Goal: Task Accomplishment & Management: Manage account settings

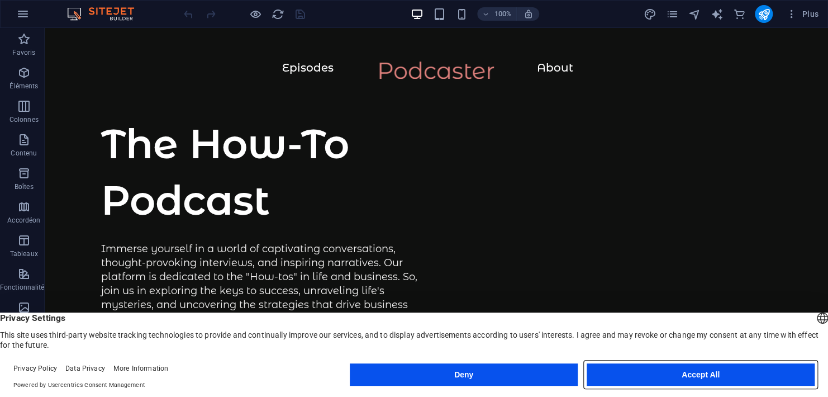
click at [674, 377] on button "Accept All" at bounding box center [700, 374] width 228 height 22
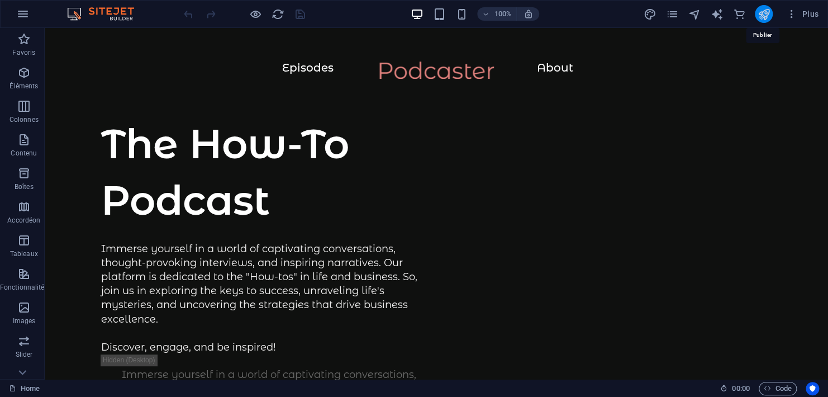
click at [766, 15] on icon "publish" at bounding box center [763, 14] width 13 height 13
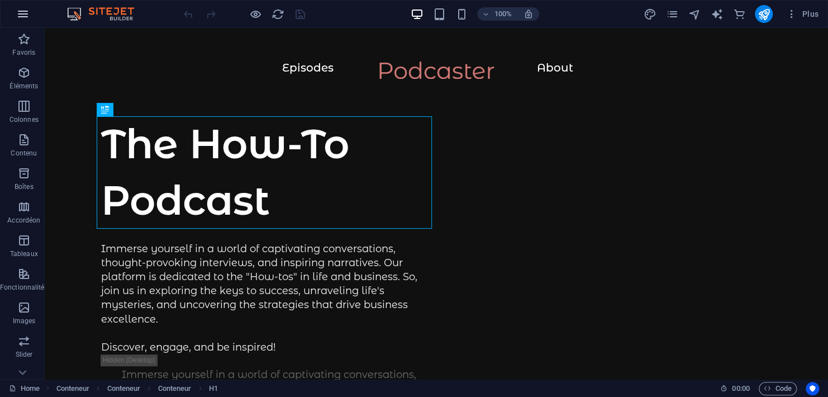
click at [25, 12] on icon "button" at bounding box center [22, 13] width 13 height 13
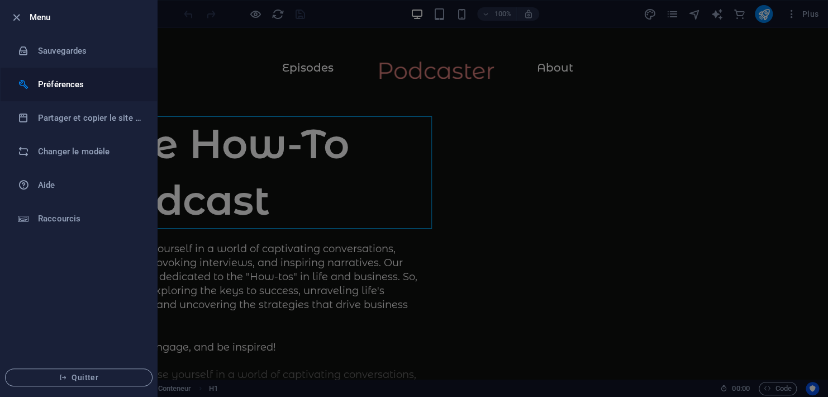
click at [72, 77] on li "Préférences" at bounding box center [79, 85] width 156 height 34
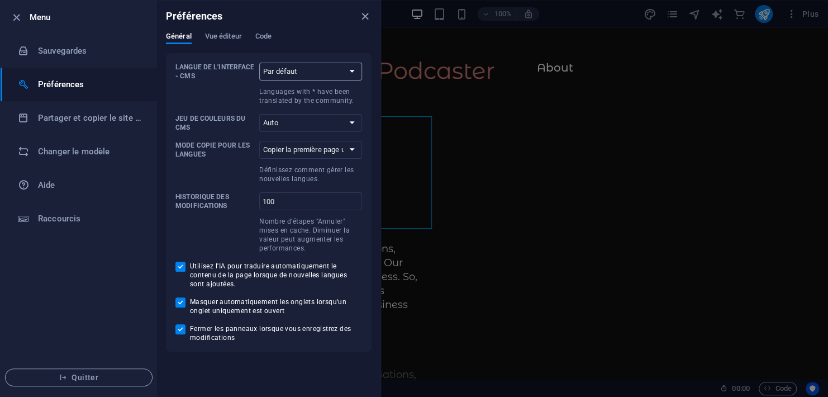
click at [306, 70] on select "Par défaut Deutsch English Español Suomi* Français Magyar Italiano Nederlands P…" at bounding box center [310, 72] width 103 height 18
select select "fr"
click at [259, 63] on select "Par défaut Deutsch English Español Suomi* Français Magyar Italiano Nederlands P…" at bounding box center [310, 72] width 103 height 18
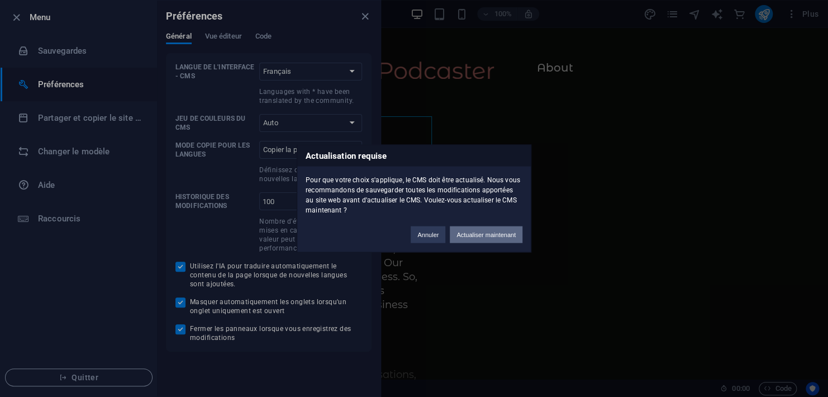
click at [467, 236] on button "Actualiser maintenant" at bounding box center [486, 234] width 73 height 17
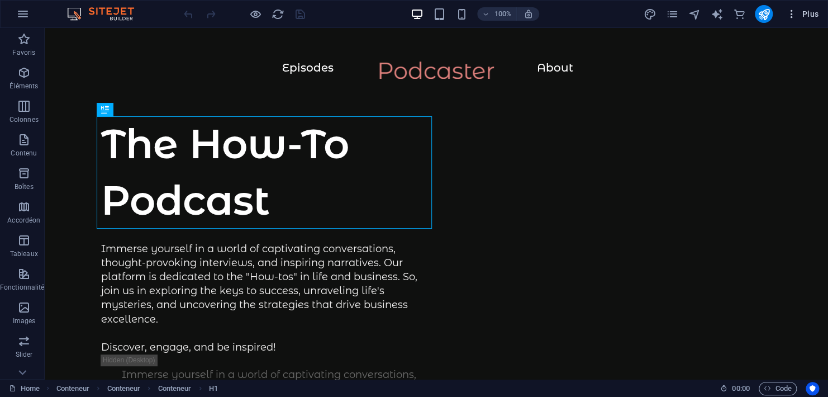
click at [809, 17] on span "Plus" at bounding box center [802, 13] width 32 height 11
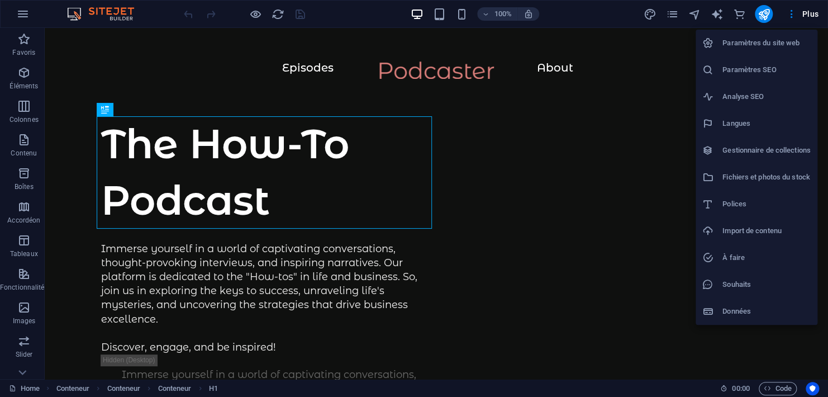
click at [787, 49] on h6 "Paramètres du site web" at bounding box center [766, 42] width 88 height 13
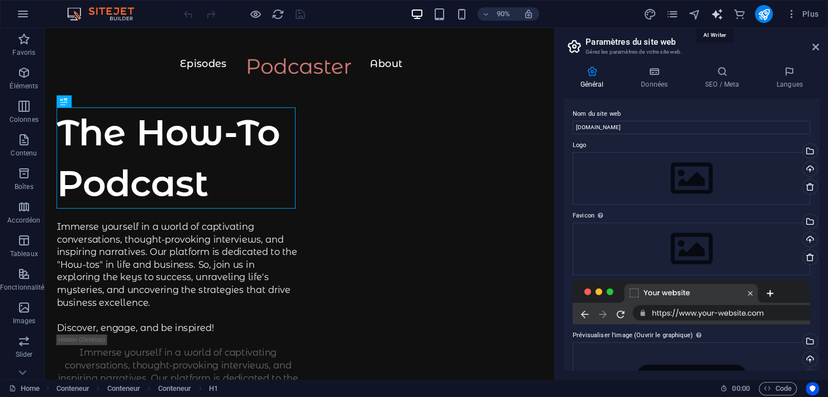
click at [717, 19] on icon "text_generator" at bounding box center [716, 14] width 13 height 13
select select "English"
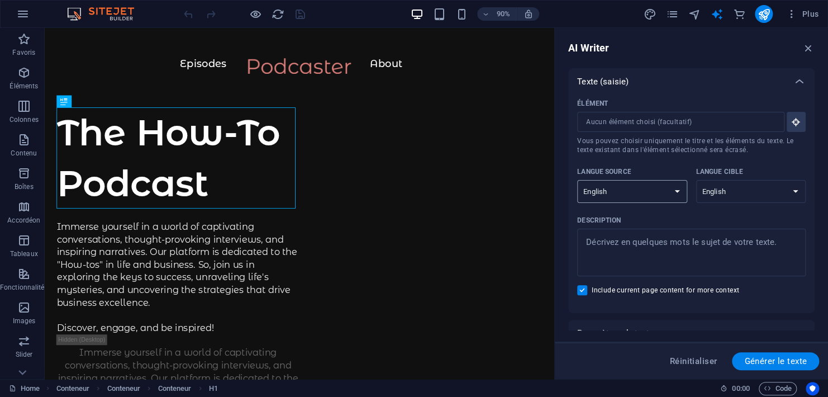
click at [671, 198] on select "Albanian Arabic Armenian Awadhi Azerbaijani Bashkir Basque Belarusian Bengali B…" at bounding box center [632, 191] width 110 height 23
select select "French"
click at [577, 180] on select "Albanian Arabic Armenian Awadhi Azerbaijani Bashkir Basque Belarusian Bengali B…" at bounding box center [632, 191] width 110 height 23
click at [737, 190] on select "Albanian Arabic Armenian Awadhi Azerbaijani Bashkir Basque Belarusian Bengali B…" at bounding box center [751, 191] width 110 height 23
select select "French"
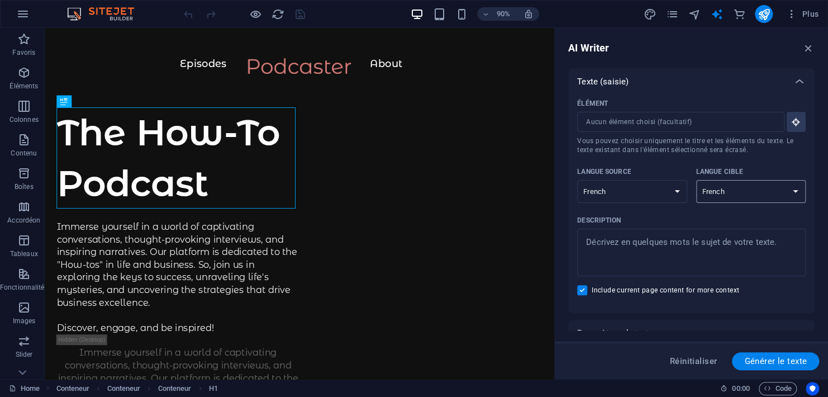
click at [696, 180] on select "Albanian Arabic Armenian Awadhi Azerbaijani Bashkir Basque Belarusian Bengali B…" at bounding box center [751, 191] width 110 height 23
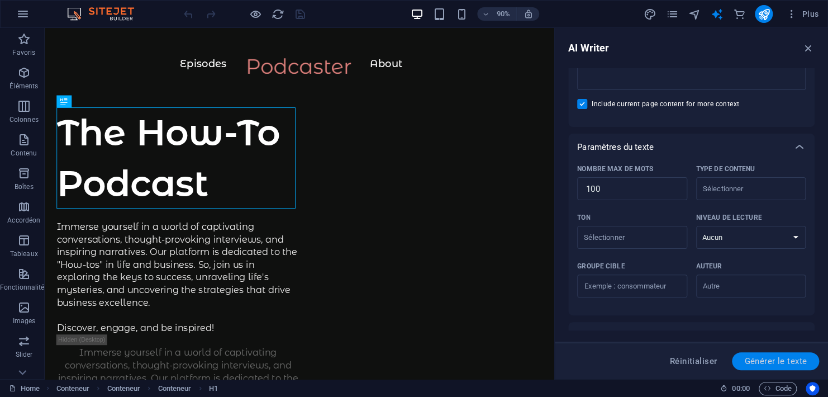
click at [770, 356] on span "Générer le texte" at bounding box center [775, 360] width 63 height 9
type textarea "x"
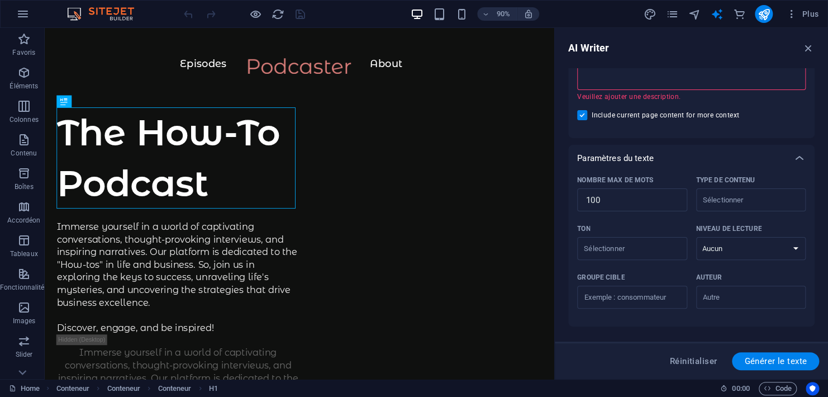
scroll to position [0, 0]
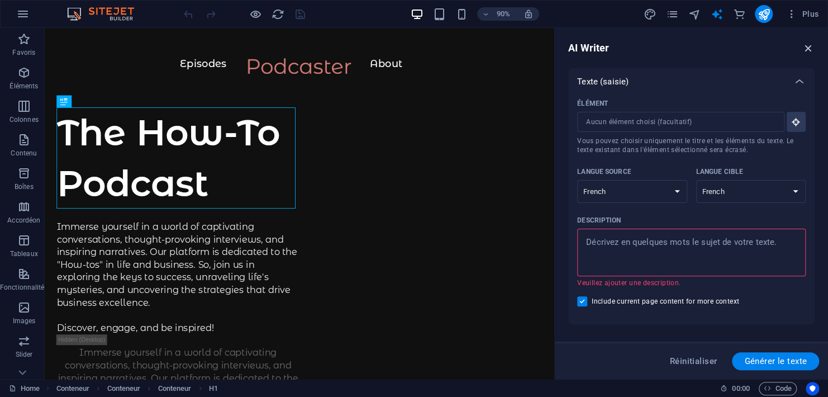
click at [805, 48] on icon "button" at bounding box center [808, 48] width 12 height 12
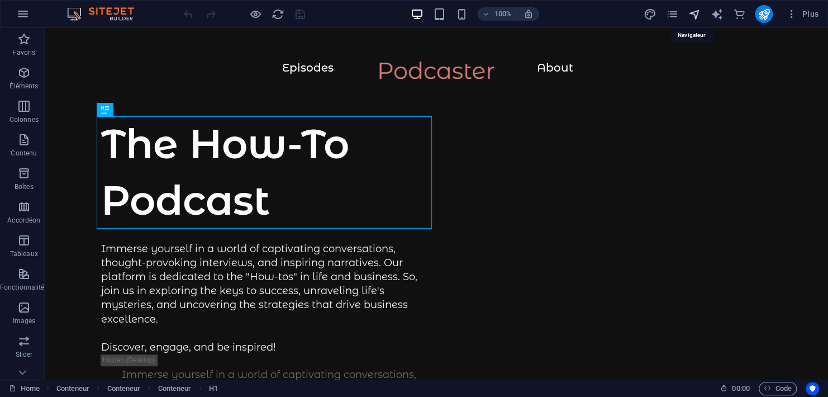
click at [695, 15] on icon "navigator" at bounding box center [694, 14] width 13 height 13
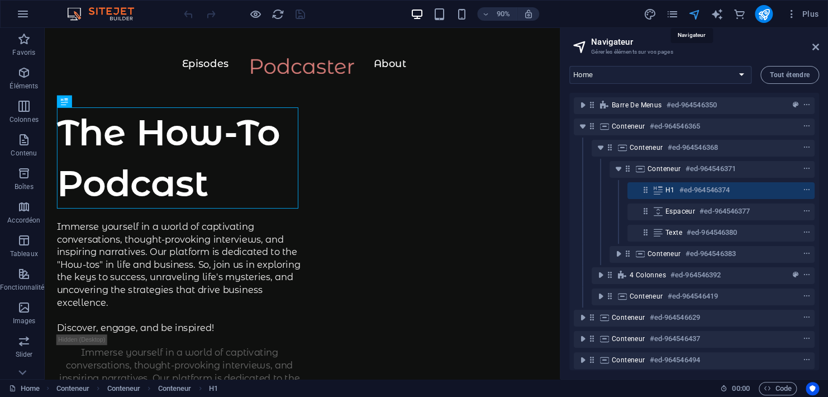
click at [695, 15] on icon "navigator" at bounding box center [694, 14] width 13 height 13
click at [675, 18] on icon "pages" at bounding box center [671, 14] width 13 height 13
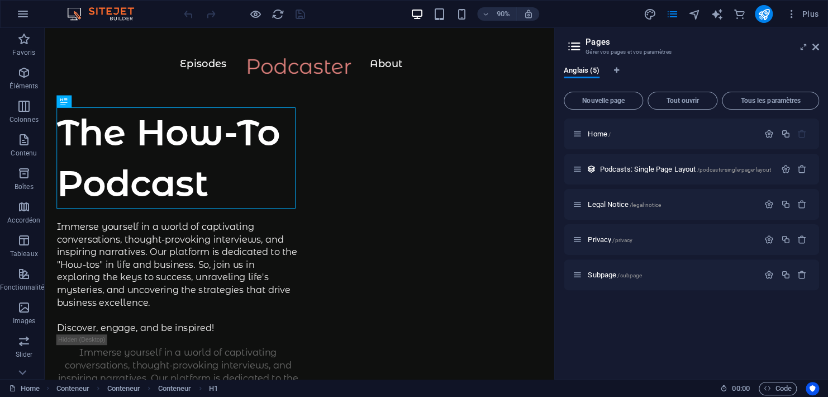
scroll to position [185, 0]
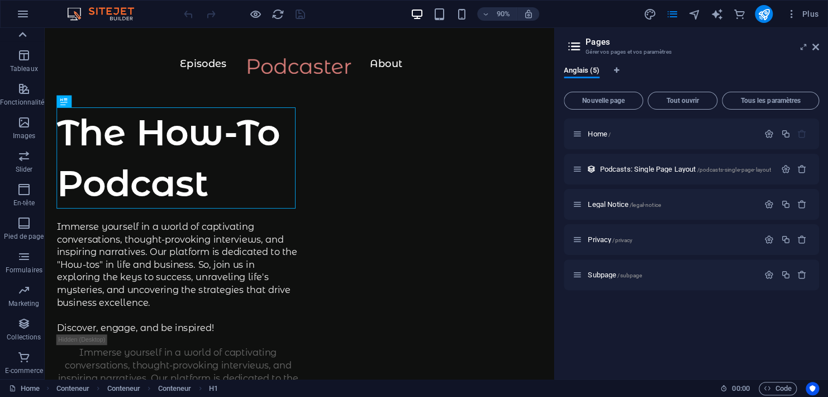
click at [23, 37] on icon at bounding box center [23, 35] width 16 height 16
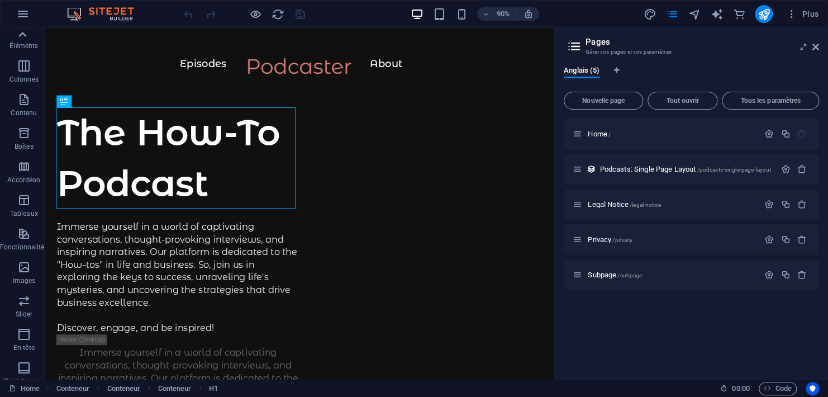
scroll to position [0, 0]
click at [28, 12] on icon "button" at bounding box center [22, 13] width 13 height 13
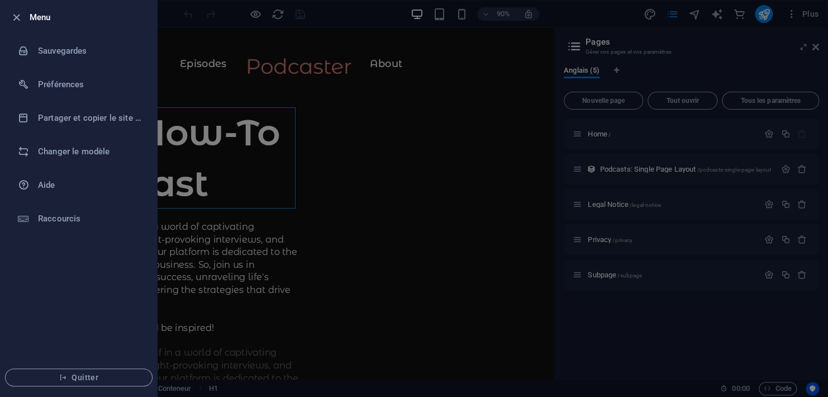
click at [364, 21] on div at bounding box center [414, 198] width 828 height 397
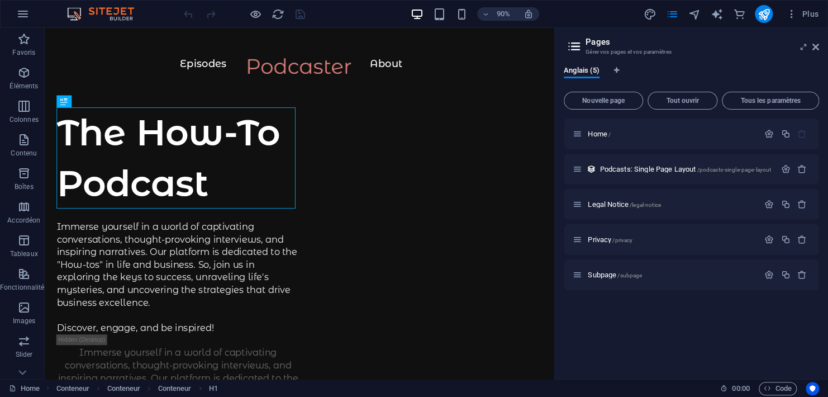
click at [820, 47] on aside "Pages Gérer vos pages et vos paramètres Anglais (5) Nouvelle page Tout ouvrir T…" at bounding box center [691, 203] width 274 height 351
click at [818, 48] on aside "Pages Gérer vos pages et vos paramètres Anglais (5) Nouvelle page Tout ouvrir T…" at bounding box center [691, 203] width 274 height 351
click at [816, 46] on icon at bounding box center [815, 46] width 7 height 9
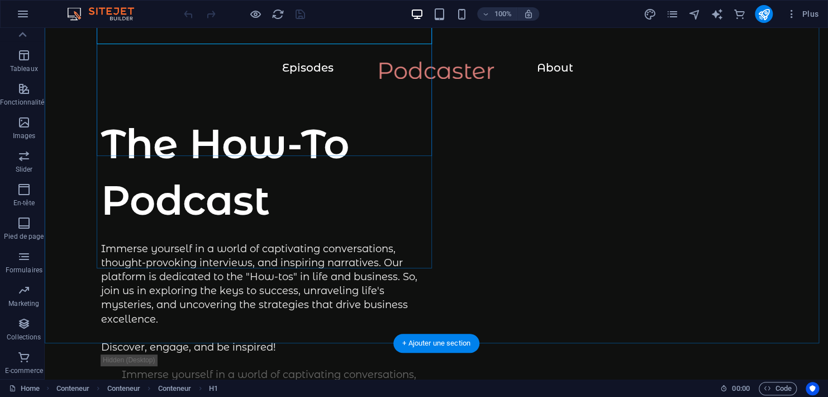
scroll to position [186, 0]
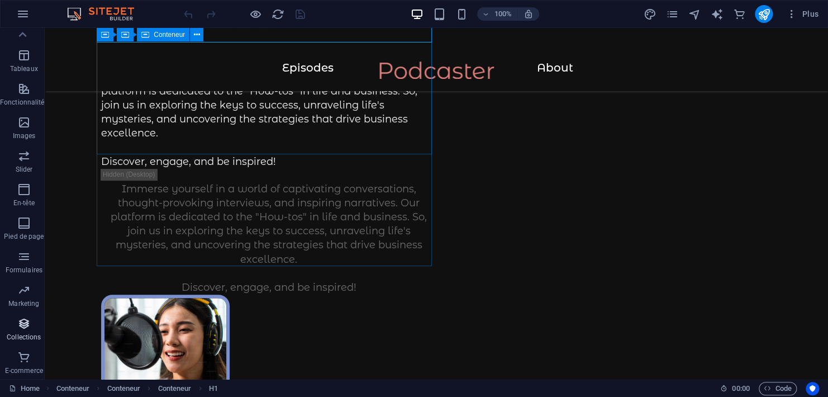
click at [28, 331] on span "Collections" at bounding box center [24, 330] width 48 height 27
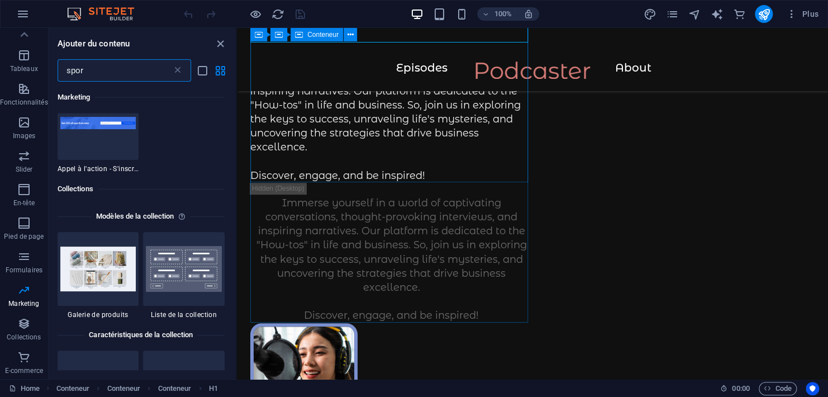
scroll to position [0, 0]
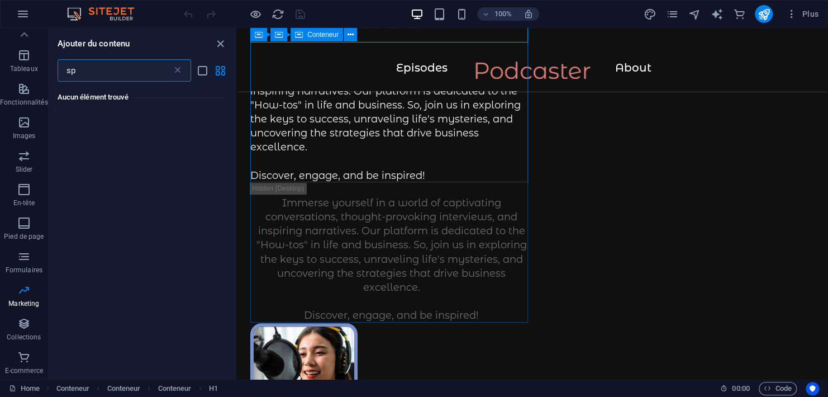
type input "s"
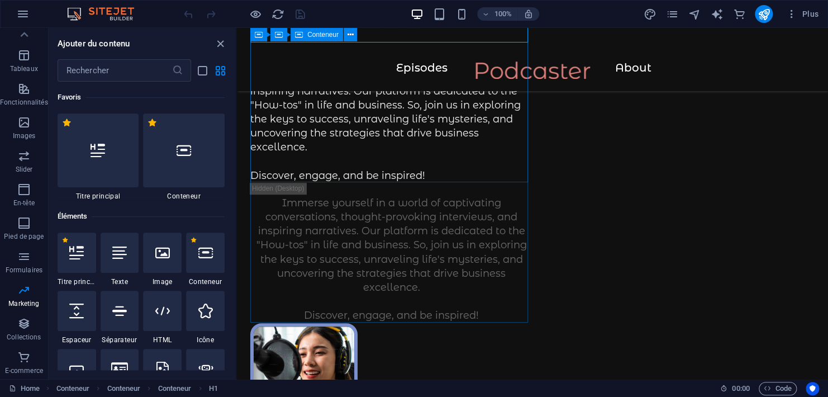
click at [112, 15] on img at bounding box center [106, 13] width 84 height 13
click at [24, 15] on icon "button" at bounding box center [22, 13] width 13 height 13
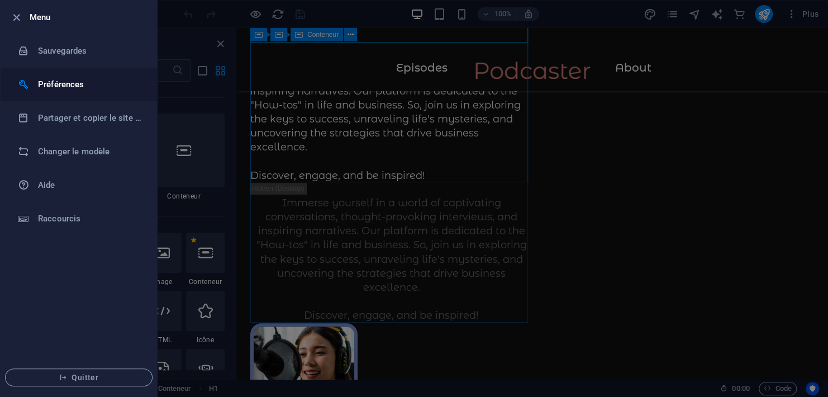
click at [48, 83] on h6 "Préférences" at bounding box center [89, 84] width 103 height 13
select select "fr"
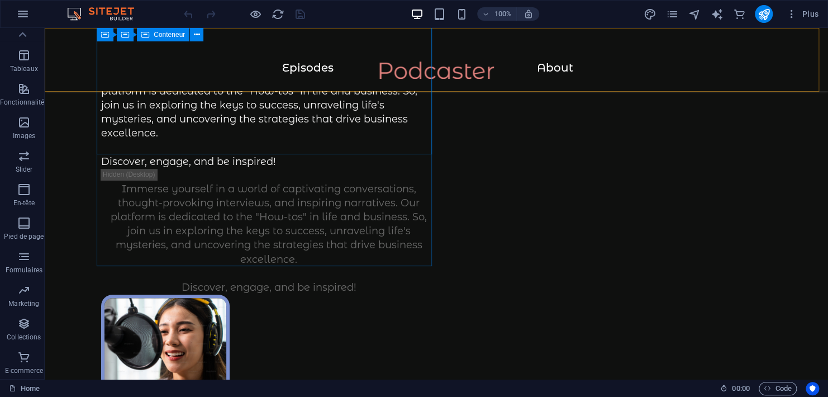
click at [48, 83] on div "Menu Episodes About" at bounding box center [436, 59] width 783 height 63
click at [23, 21] on button "button" at bounding box center [22, 14] width 27 height 27
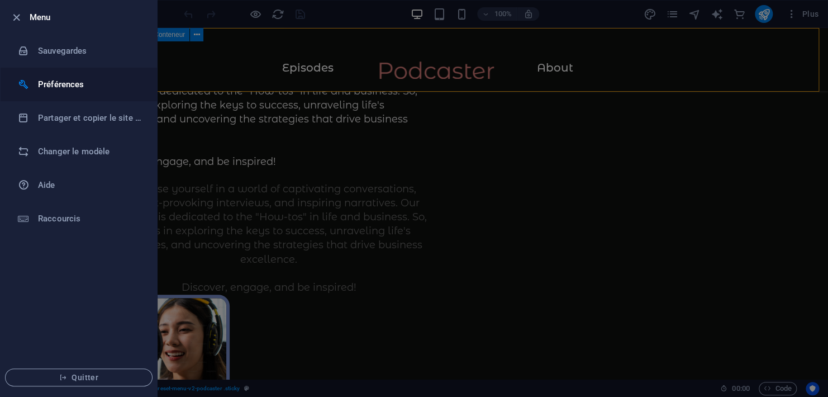
click at [42, 80] on h6 "Préférences" at bounding box center [89, 84] width 103 height 13
select select "fr"
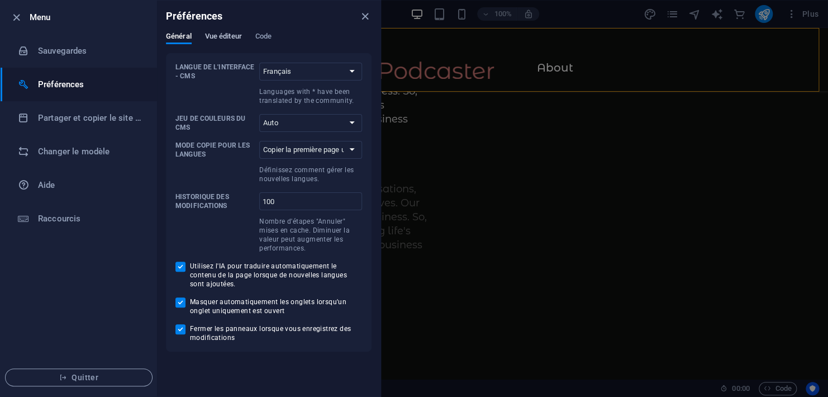
click at [232, 32] on span "Vue éditeur" at bounding box center [223, 38] width 37 height 16
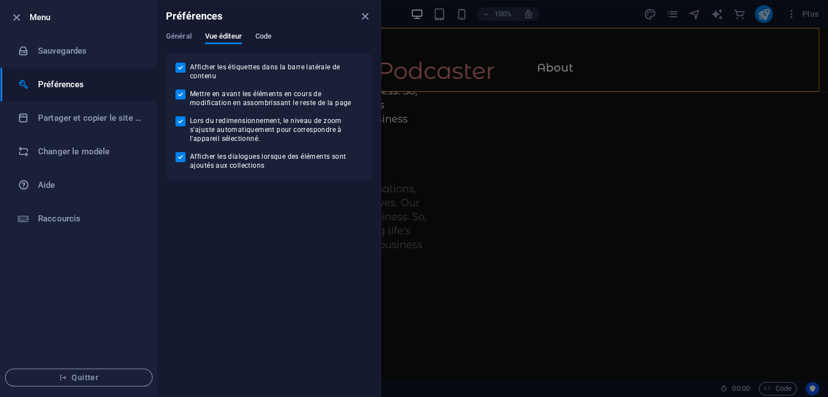
click at [260, 35] on span "Code" at bounding box center [263, 38] width 16 height 16
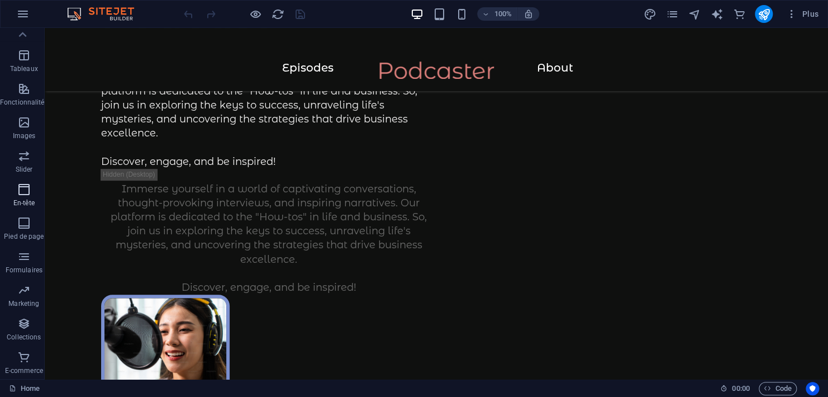
click at [32, 193] on span "En-tête" at bounding box center [24, 196] width 48 height 27
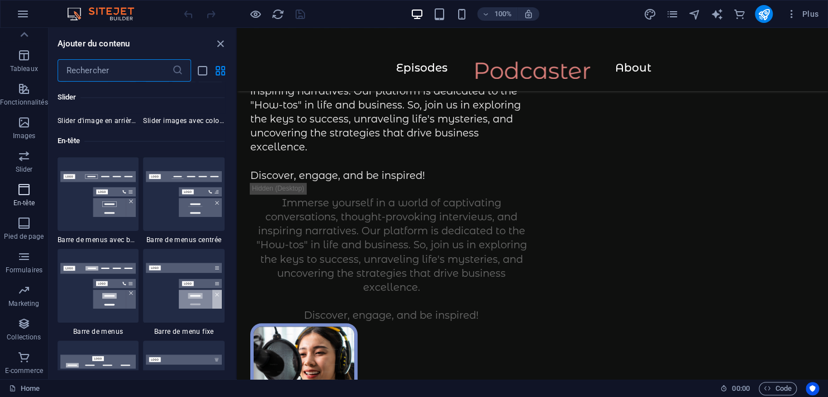
scroll to position [6726, 0]
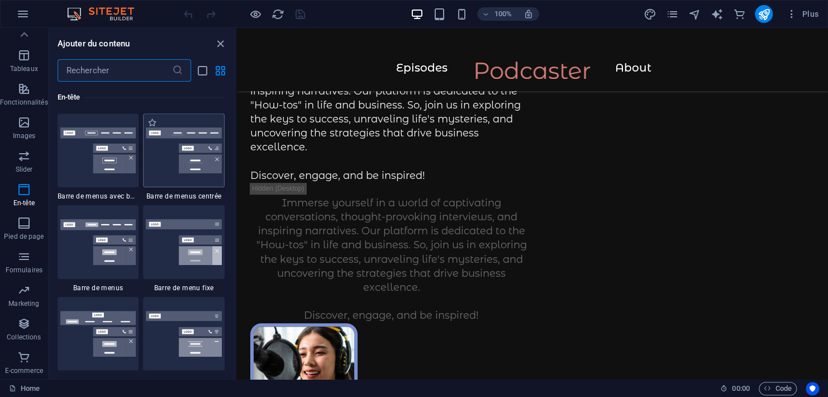
click at [169, 140] on img at bounding box center [184, 150] width 76 height 46
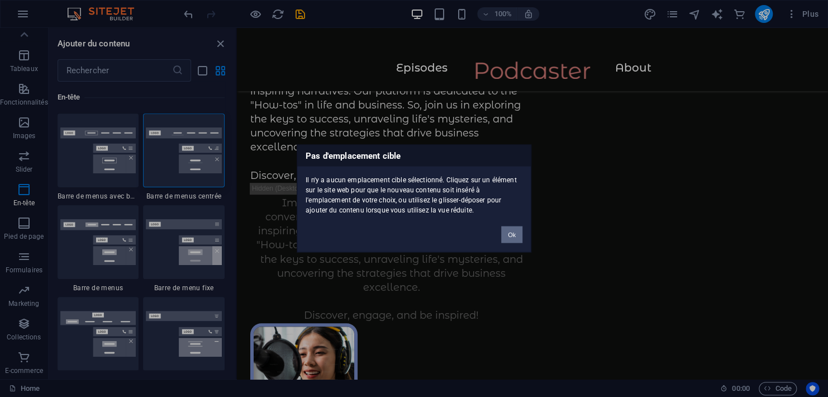
drag, startPoint x: 504, startPoint y: 234, endPoint x: 269, endPoint y: 206, distance: 236.9
click at [504, 234] on button "Ok" at bounding box center [511, 234] width 21 height 17
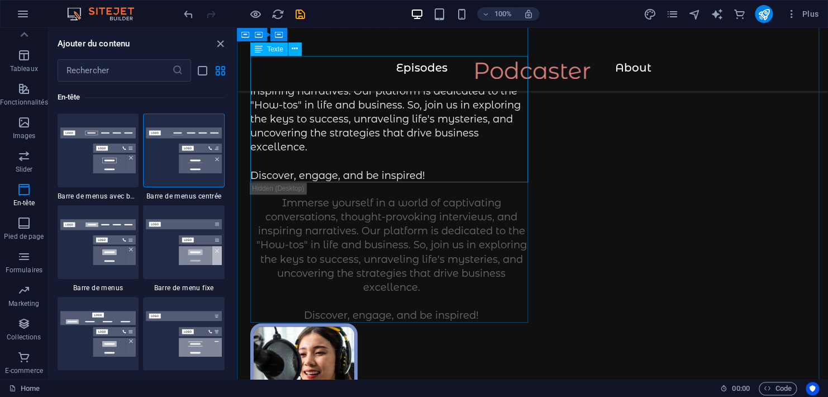
scroll to position [0, 0]
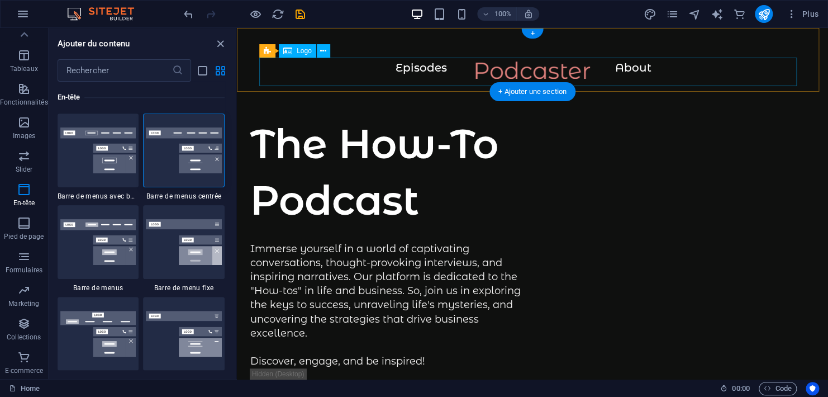
click at [418, 70] on div at bounding box center [532, 75] width 546 height 28
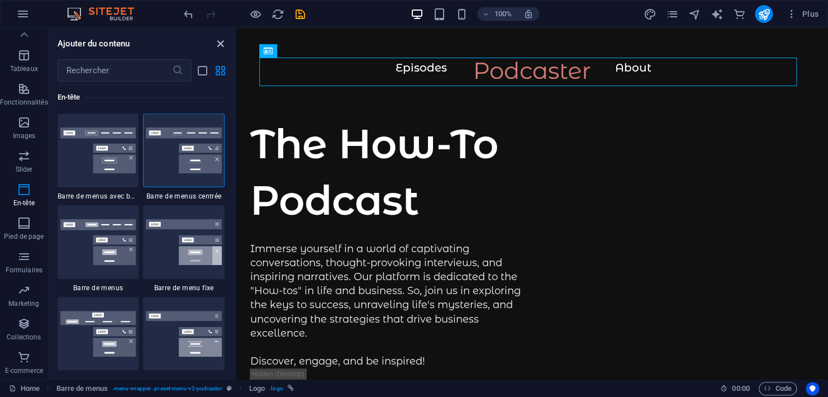
click at [218, 39] on icon "close panel" at bounding box center [220, 43] width 13 height 13
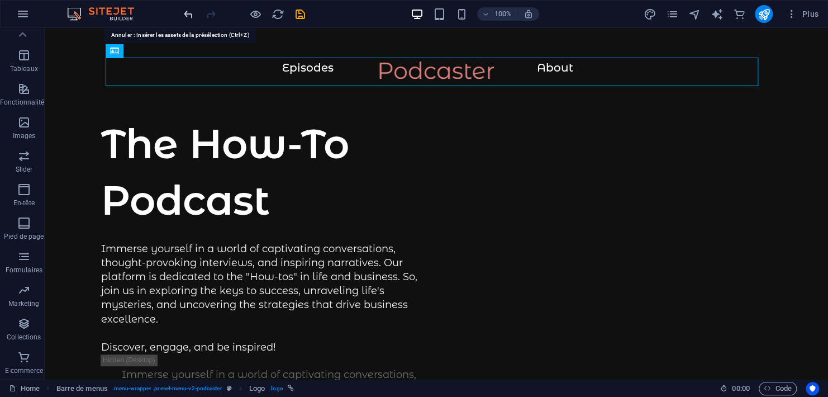
click at [187, 13] on icon "undo" at bounding box center [188, 14] width 13 height 13
click at [284, 14] on icon "reload" at bounding box center [277, 14] width 13 height 13
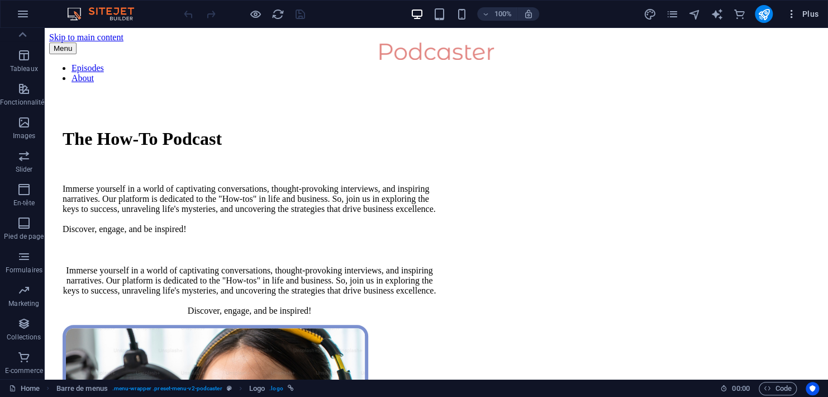
click at [805, 11] on span "Plus" at bounding box center [802, 13] width 32 height 11
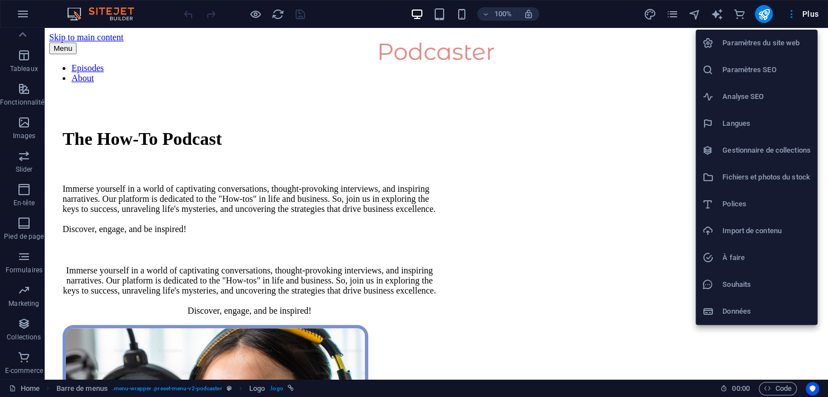
click at [19, 17] on div at bounding box center [414, 198] width 828 height 397
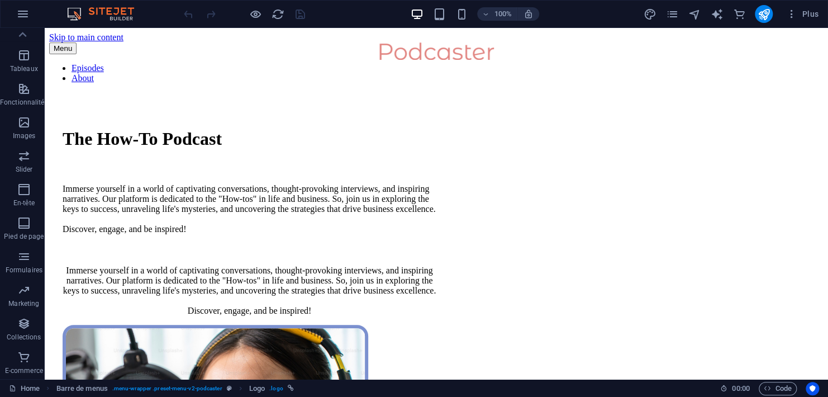
click at [19, 17] on div "Paramètres du site web Paramètres SEO Analyse SEO Langues Gestionnaire de colle…" at bounding box center [414, 202] width 828 height 390
drag, startPoint x: 19, startPoint y: 17, endPoint x: 15, endPoint y: 11, distance: 6.8
click at [15, 11] on button "button" at bounding box center [22, 14] width 27 height 27
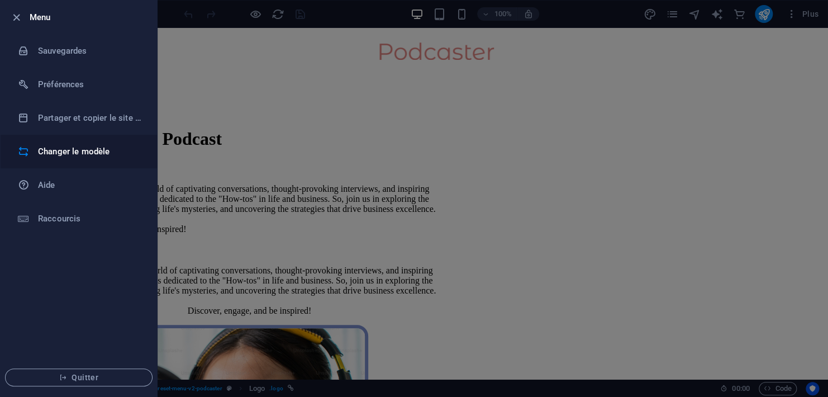
click at [80, 154] on h6 "Changer le modèle" at bounding box center [89, 151] width 103 height 13
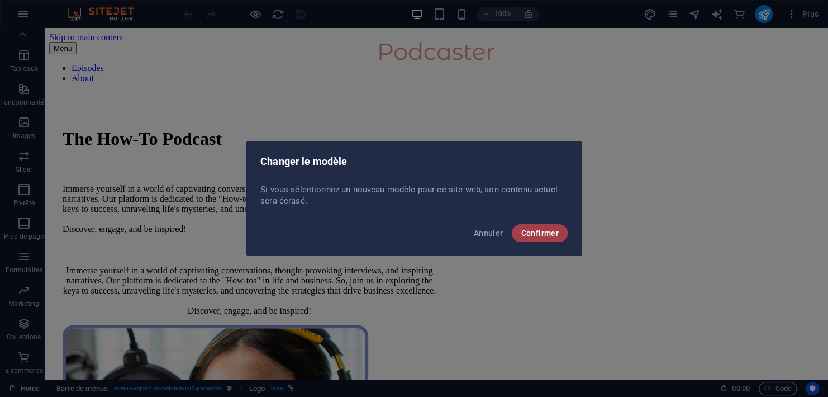
click at [519, 230] on button "Confirmer" at bounding box center [540, 233] width 56 height 18
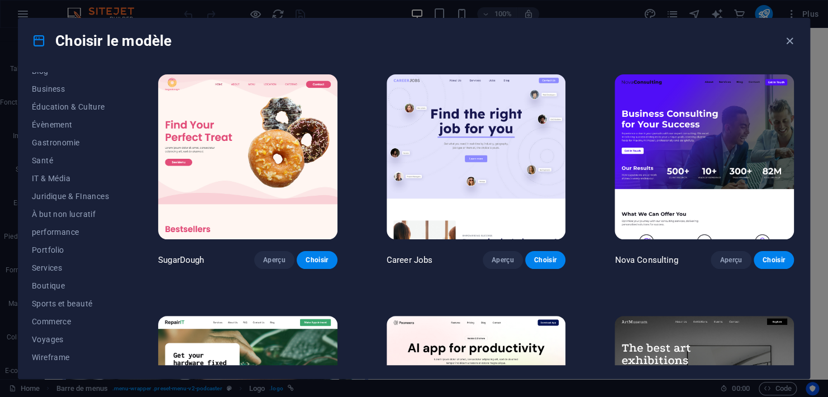
scroll to position [171, 0]
click at [78, 300] on span "Sports et beauté" at bounding box center [70, 302] width 77 height 9
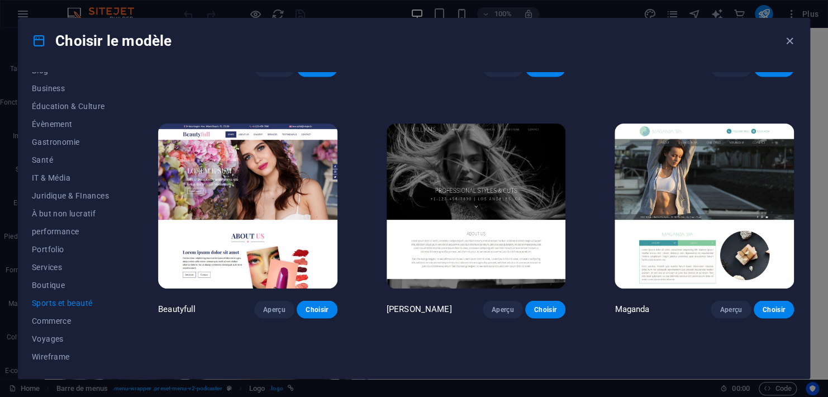
scroll to position [731, 0]
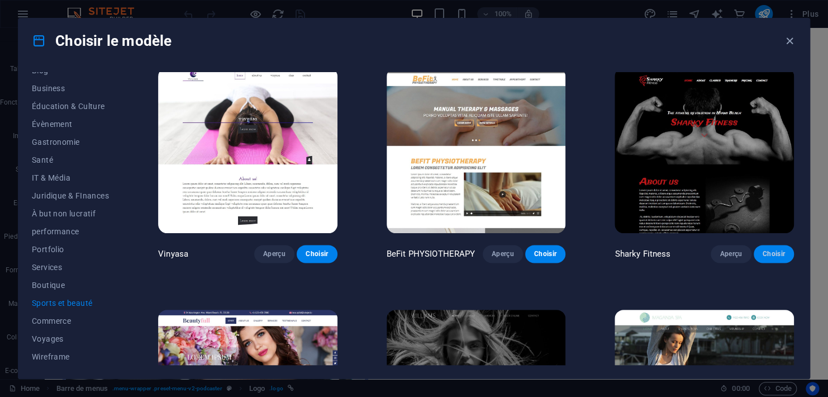
click at [762, 249] on span "Choisir" at bounding box center [773, 253] width 22 height 9
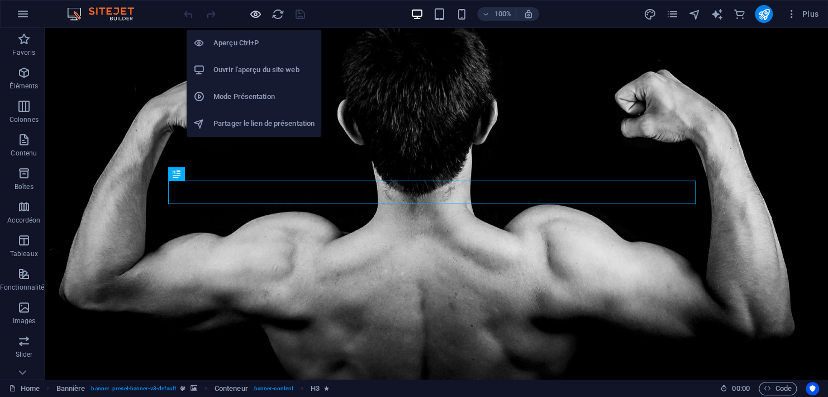
click at [258, 16] on icon "button" at bounding box center [255, 14] width 13 height 13
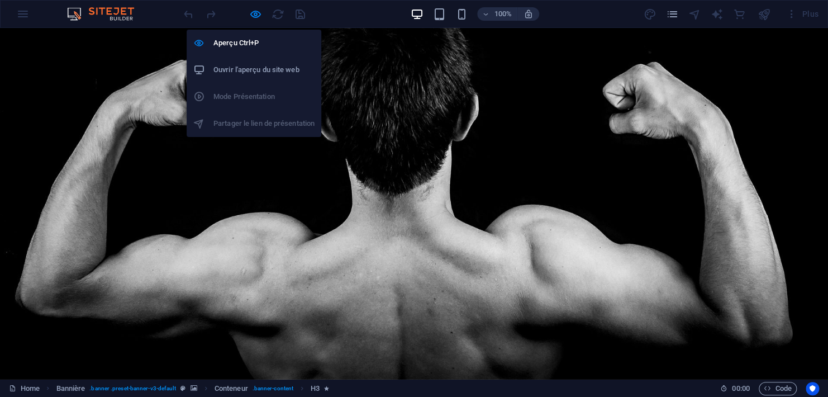
click at [252, 68] on h6 "Ouvrir l'aperçu du site web" at bounding box center [263, 69] width 101 height 13
